Goal: Information Seeking & Learning: Learn about a topic

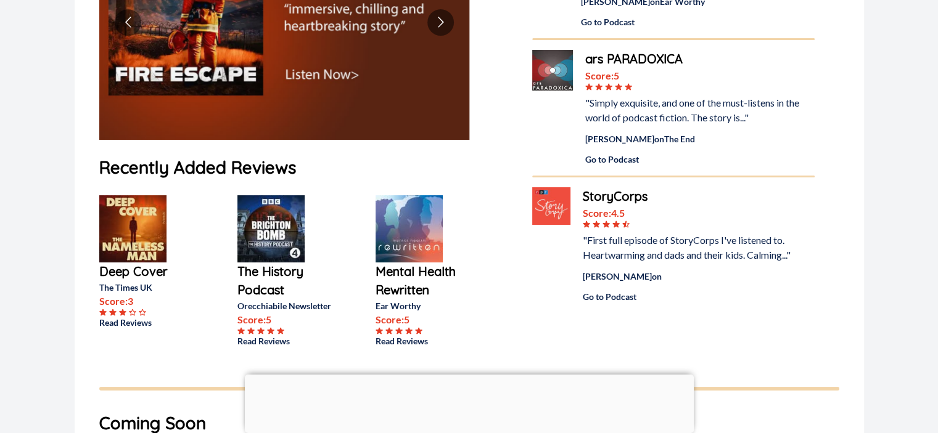
scroll to position [308, 0]
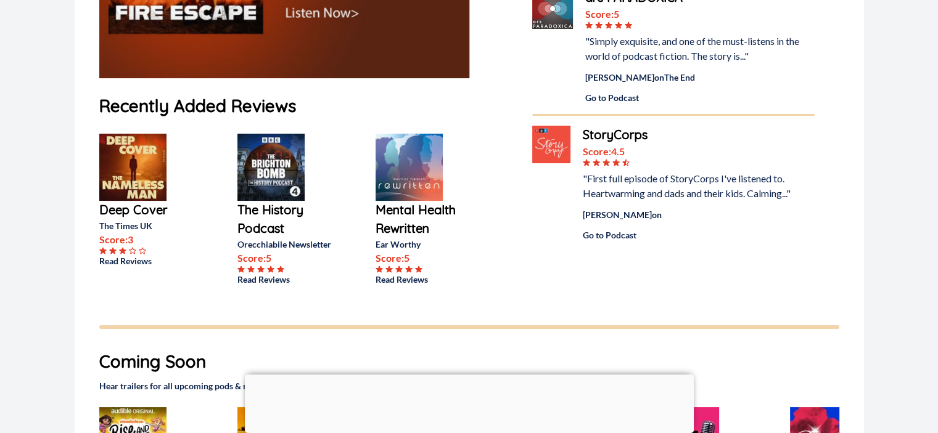
click at [465, 375] on div at bounding box center [469, 375] width 449 height 0
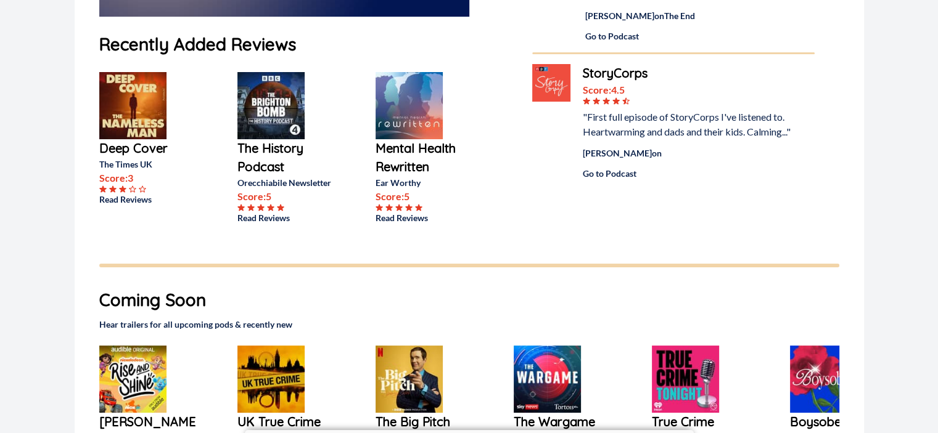
scroll to position [432, 0]
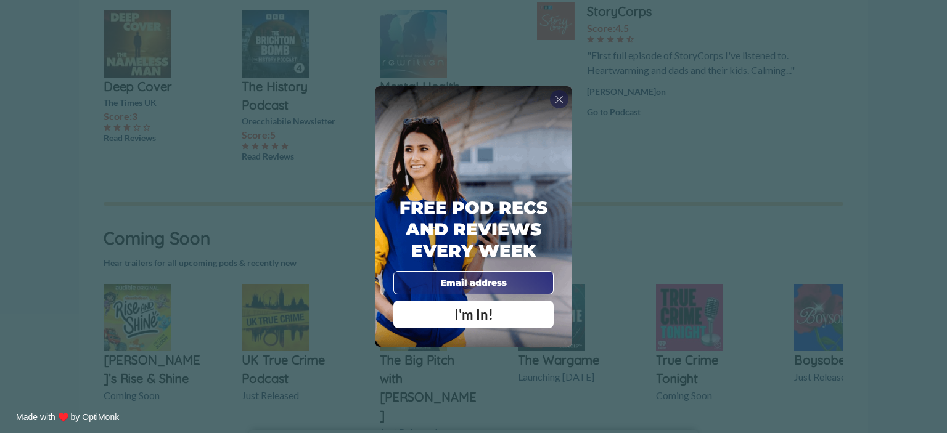
click at [440, 283] on input "email" at bounding box center [473, 282] width 160 height 23
type input "maevemcgoran@gmail.com"
click at [451, 312] on div "I'm In!" at bounding box center [474, 315] width 142 height 14
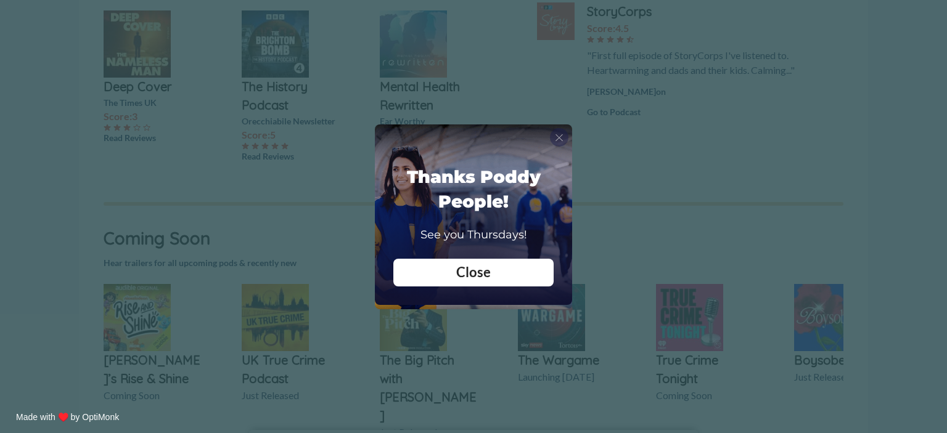
click at [556, 135] on span "X" at bounding box center [559, 137] width 9 height 12
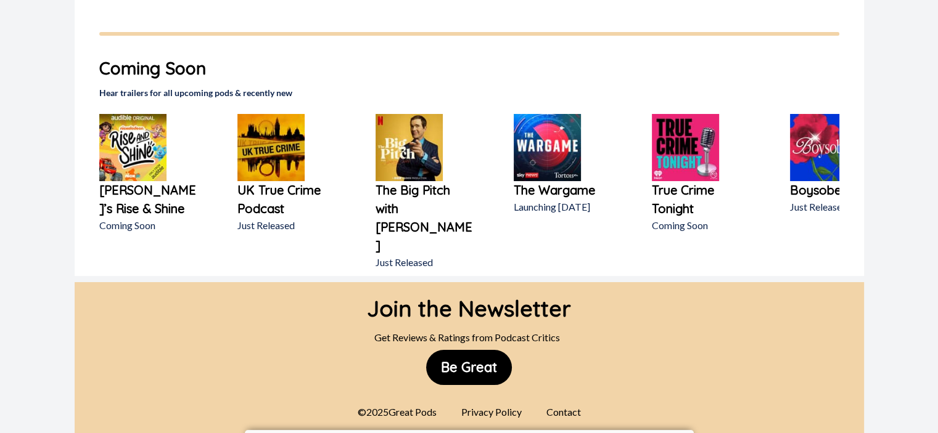
scroll to position [666, 0]
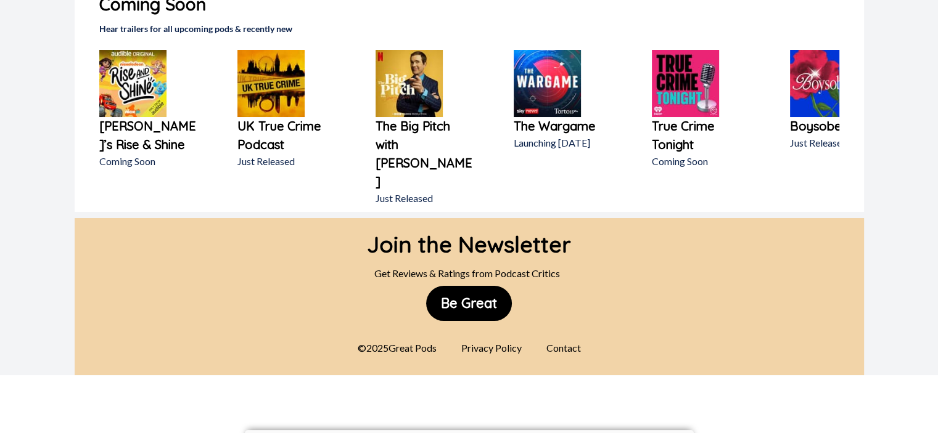
click at [562, 336] on div "Contact" at bounding box center [563, 348] width 49 height 25
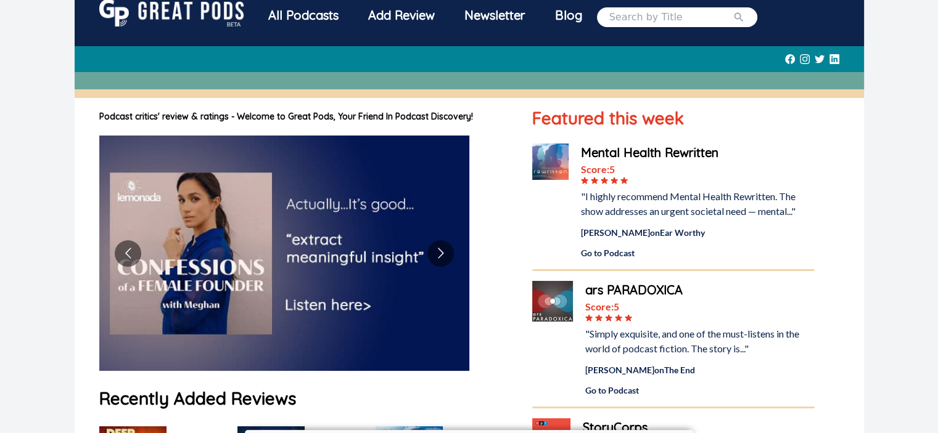
scroll to position [0, 0]
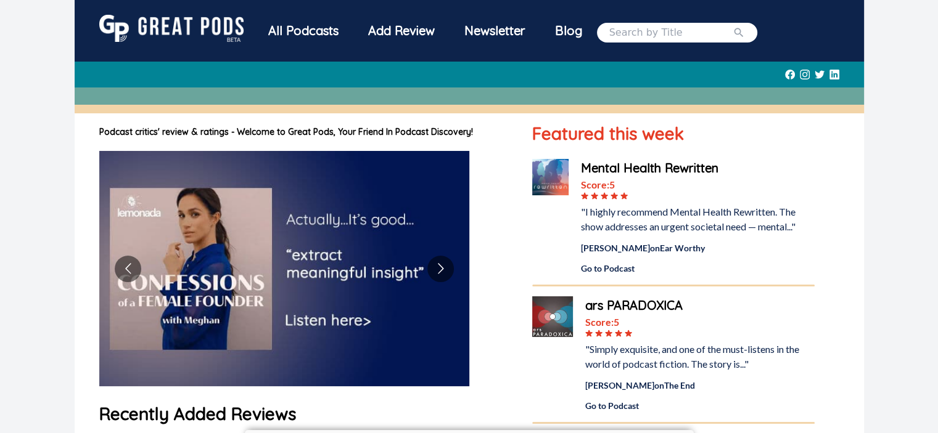
click at [565, 31] on div "Blog" at bounding box center [568, 31] width 57 height 32
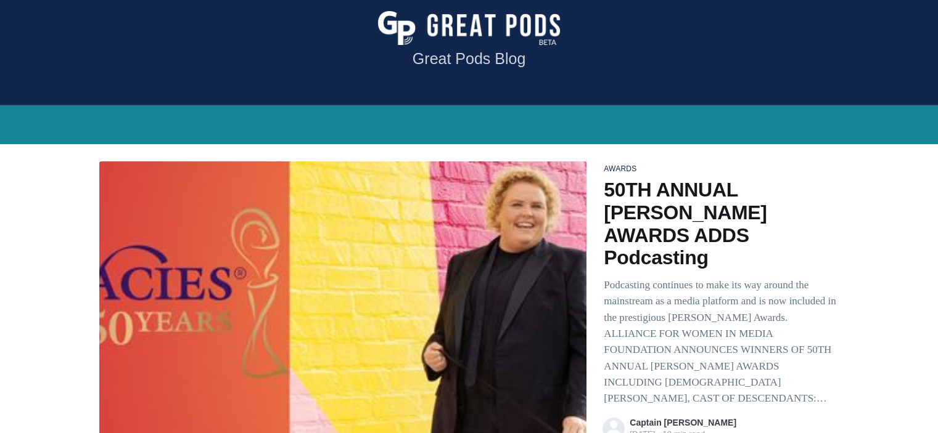
scroll to position [123, 0]
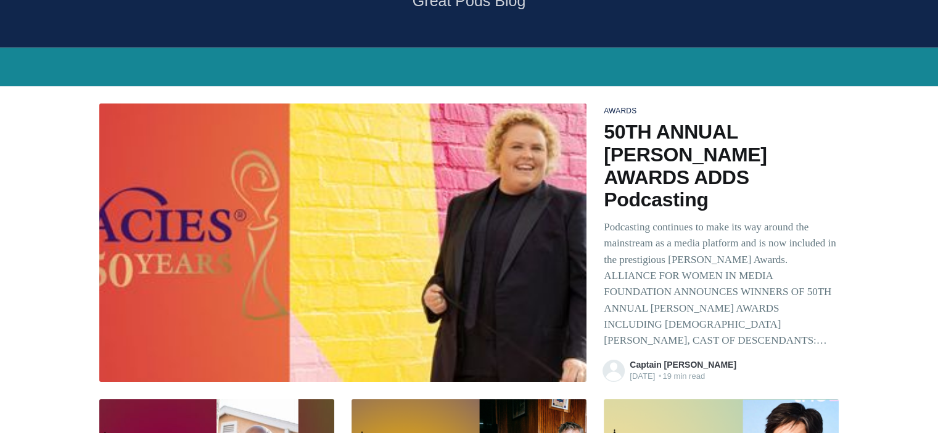
click at [673, 135] on h2 "50TH ANNUAL GRACIE AWARDS ADDS Podcasting" at bounding box center [721, 166] width 235 height 91
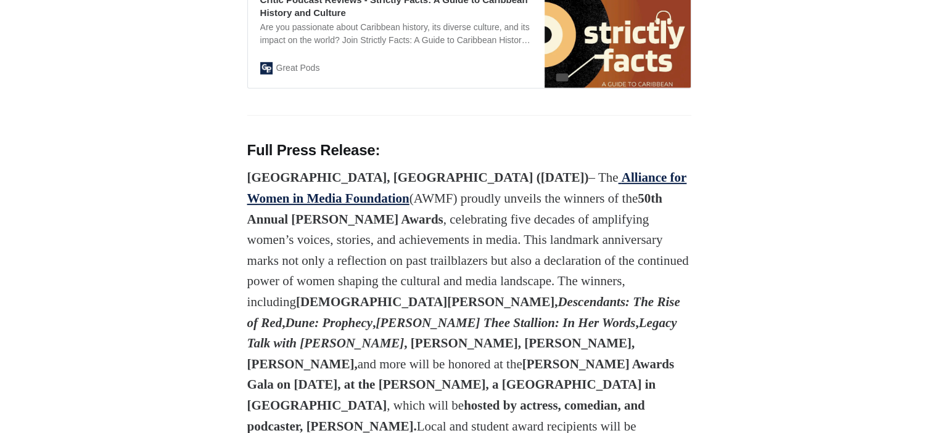
scroll to position [3822, 0]
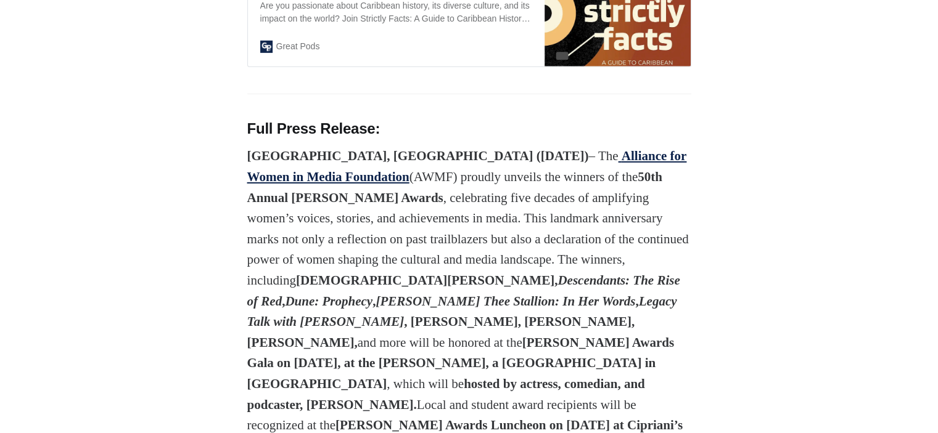
click at [322, 149] on strong "Alliance for Women in Media Foundation" at bounding box center [467, 167] width 440 height 36
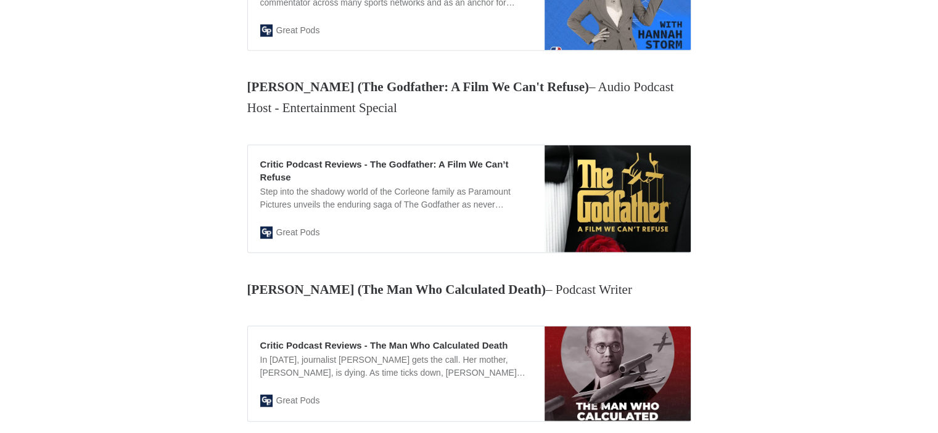
scroll to position [2898, 0]
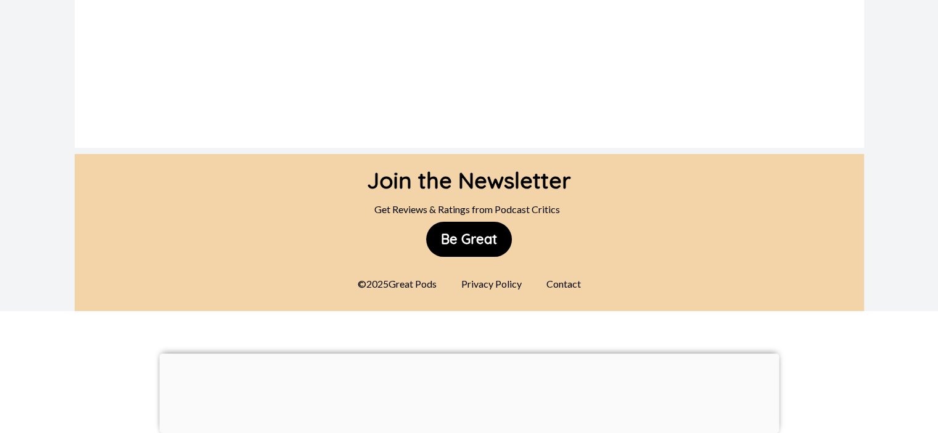
scroll to position [1088, 0]
